Goal: Find specific page/section: Find specific page/section

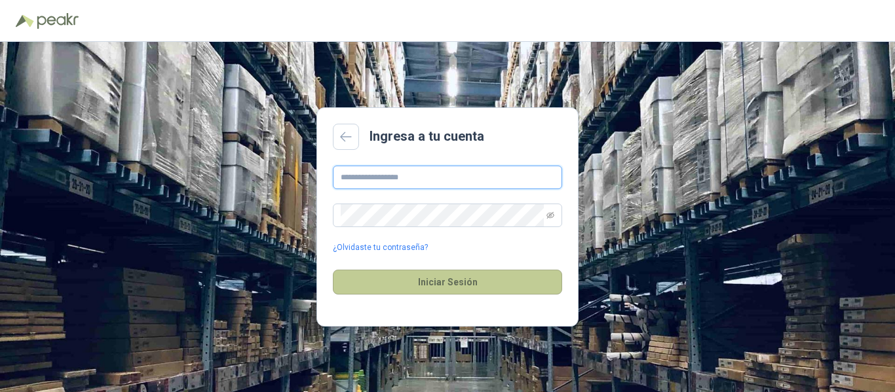
type input "**********"
click at [422, 278] on button "Iniciar Sesión" at bounding box center [447, 282] width 229 height 25
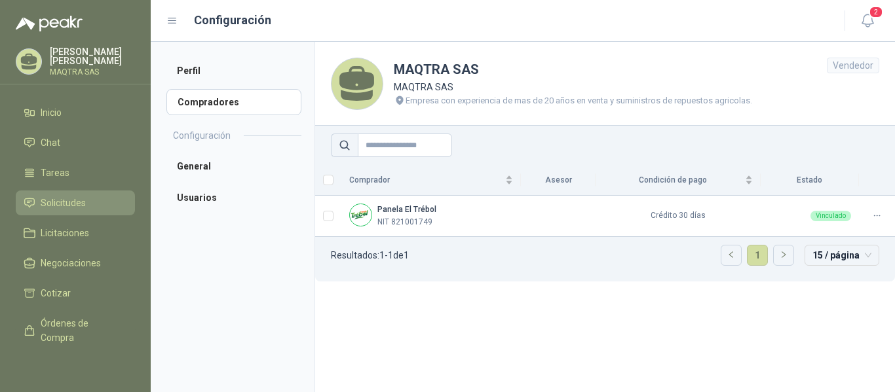
click at [48, 207] on span "Solicitudes" at bounding box center [63, 203] width 45 height 14
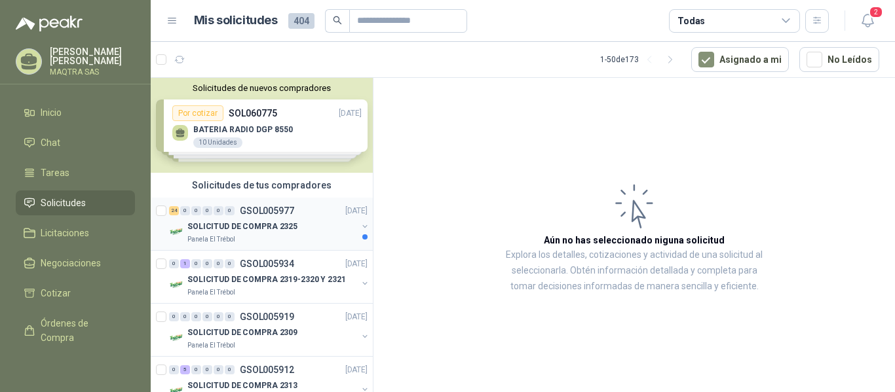
click at [301, 238] on div "Panela El Trébol" at bounding box center [272, 240] width 170 height 10
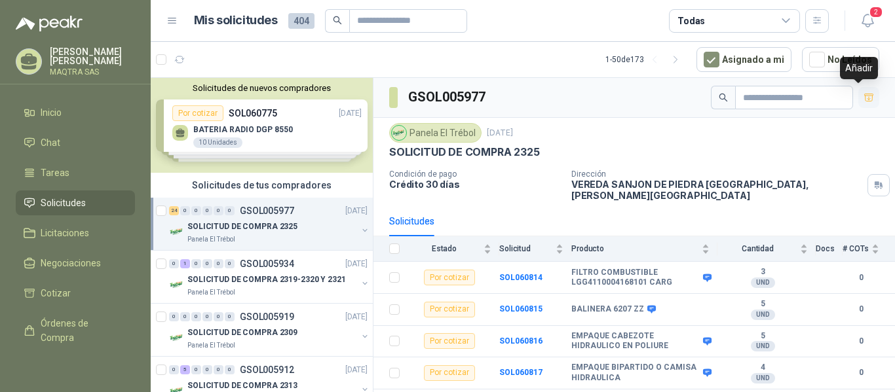
click at [864, 94] on icon "button" at bounding box center [868, 97] width 9 height 7
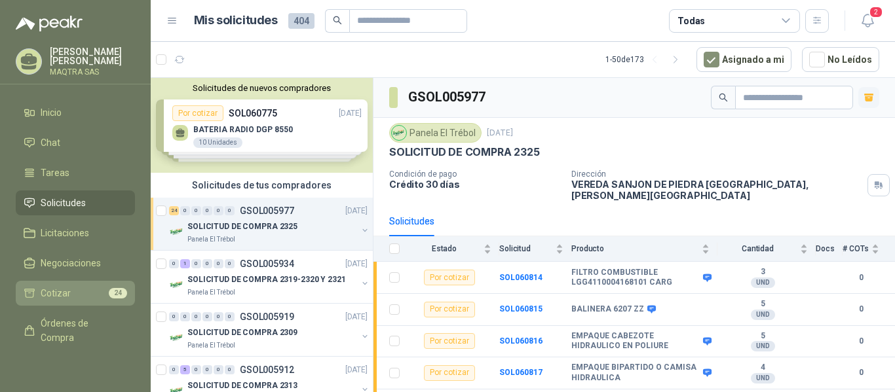
click at [58, 283] on link "Cotizar 24" at bounding box center [75, 293] width 119 height 25
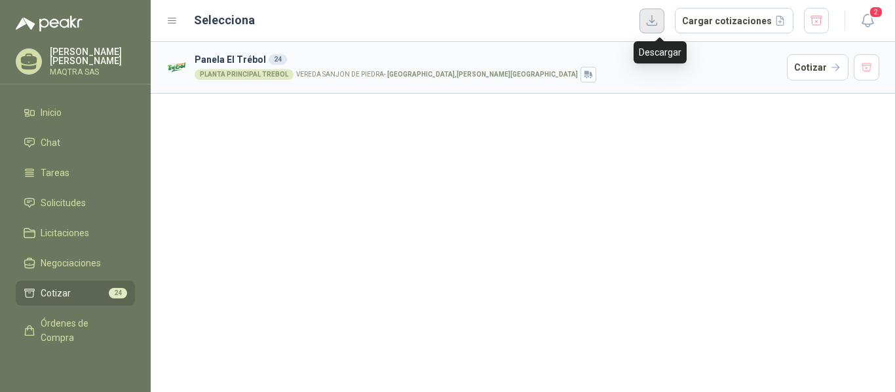
click at [662, 19] on button "button" at bounding box center [651, 21] width 25 height 25
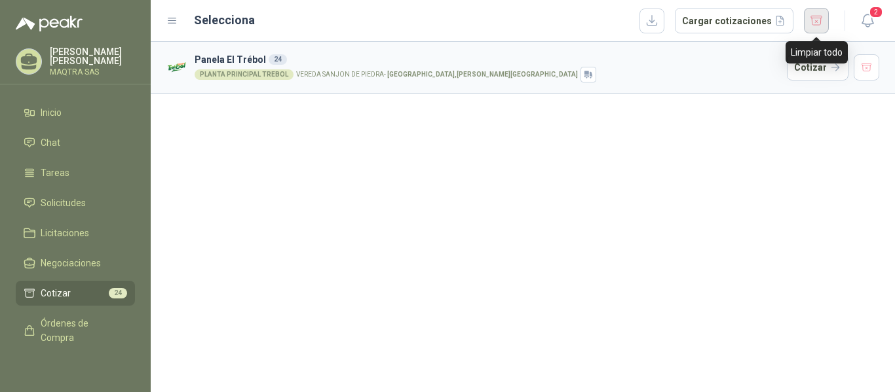
click at [824, 20] on button "button" at bounding box center [816, 21] width 25 height 26
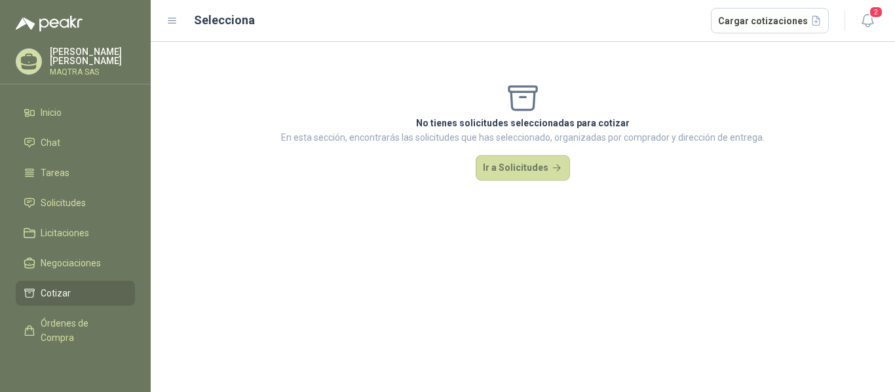
click at [26, 50] on div at bounding box center [29, 61] width 26 height 26
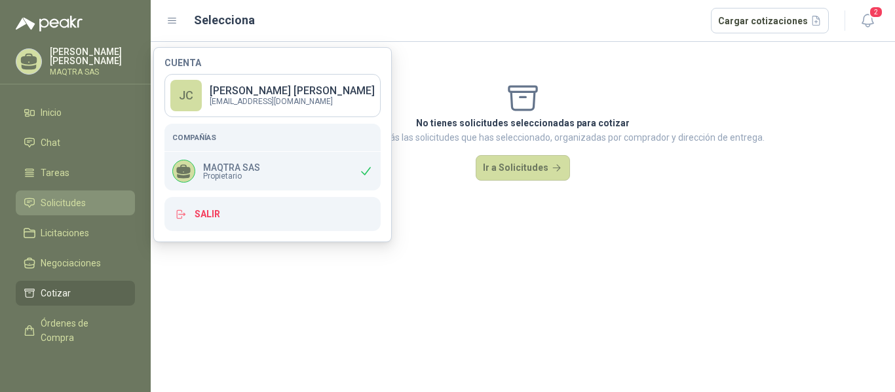
click at [48, 206] on span "Solicitudes" at bounding box center [63, 203] width 45 height 14
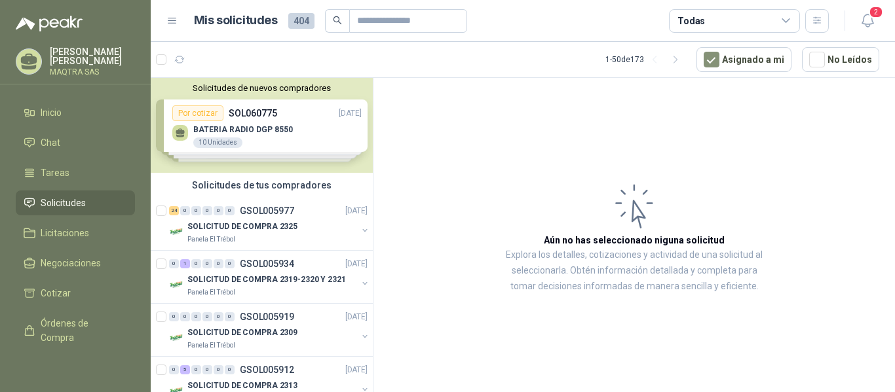
click at [24, 67] on icon at bounding box center [29, 67] width 15 height 5
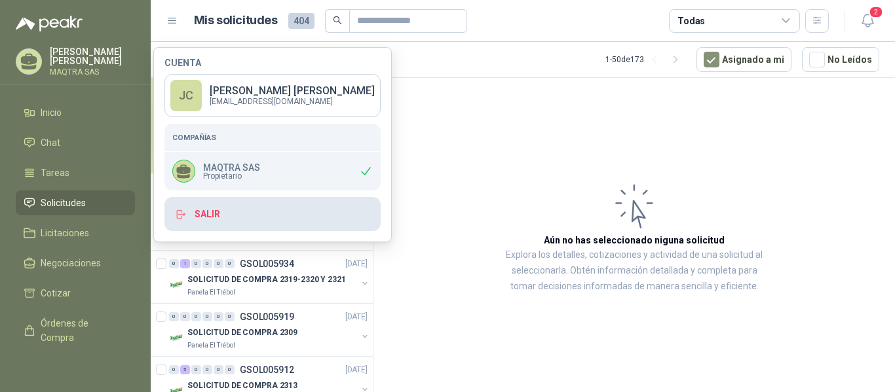
click at [229, 214] on button "Salir" at bounding box center [272, 214] width 216 height 34
